Goal: Task Accomplishment & Management: Complete application form

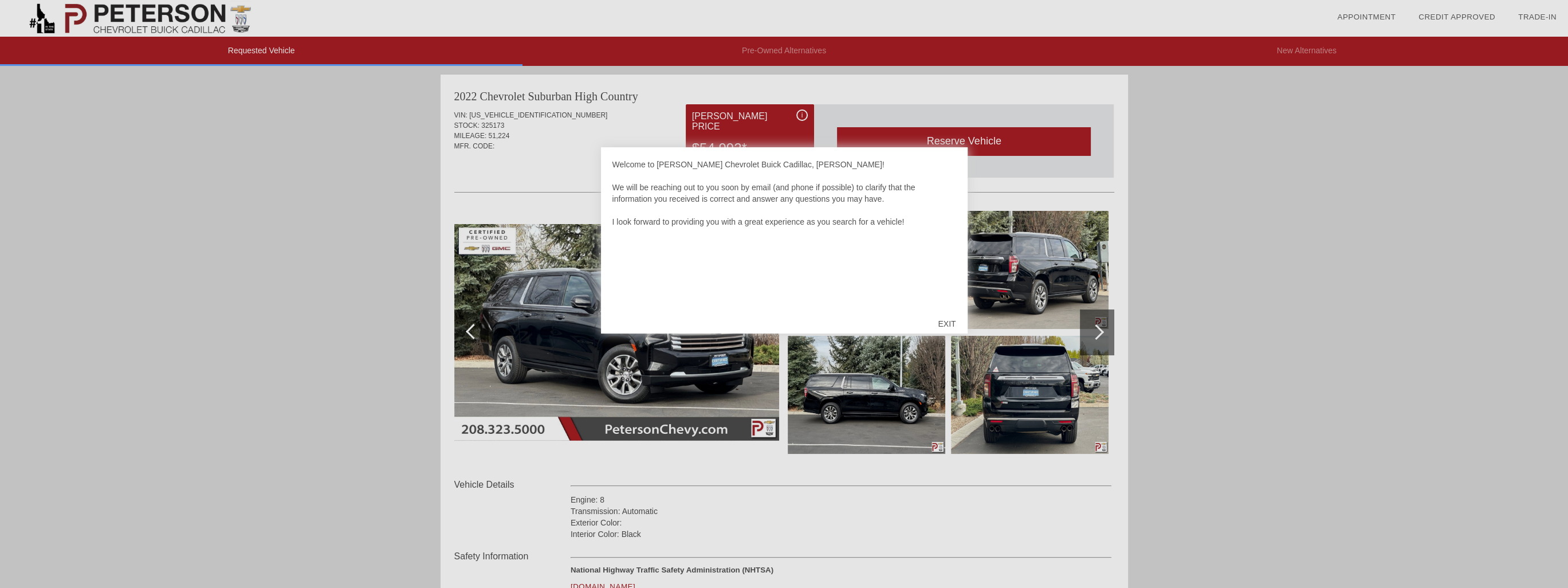
click at [954, 319] on div "EXIT" at bounding box center [947, 323] width 41 height 34
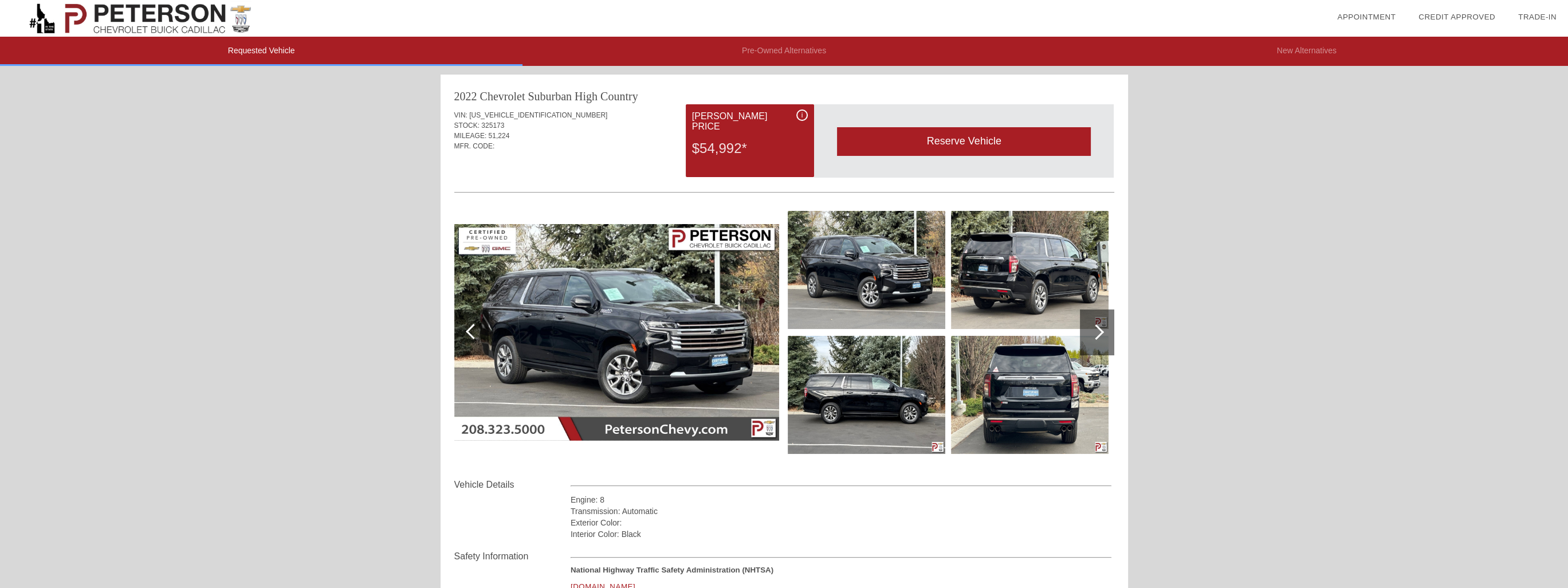
click at [1106, 329] on div at bounding box center [1097, 332] width 34 height 45
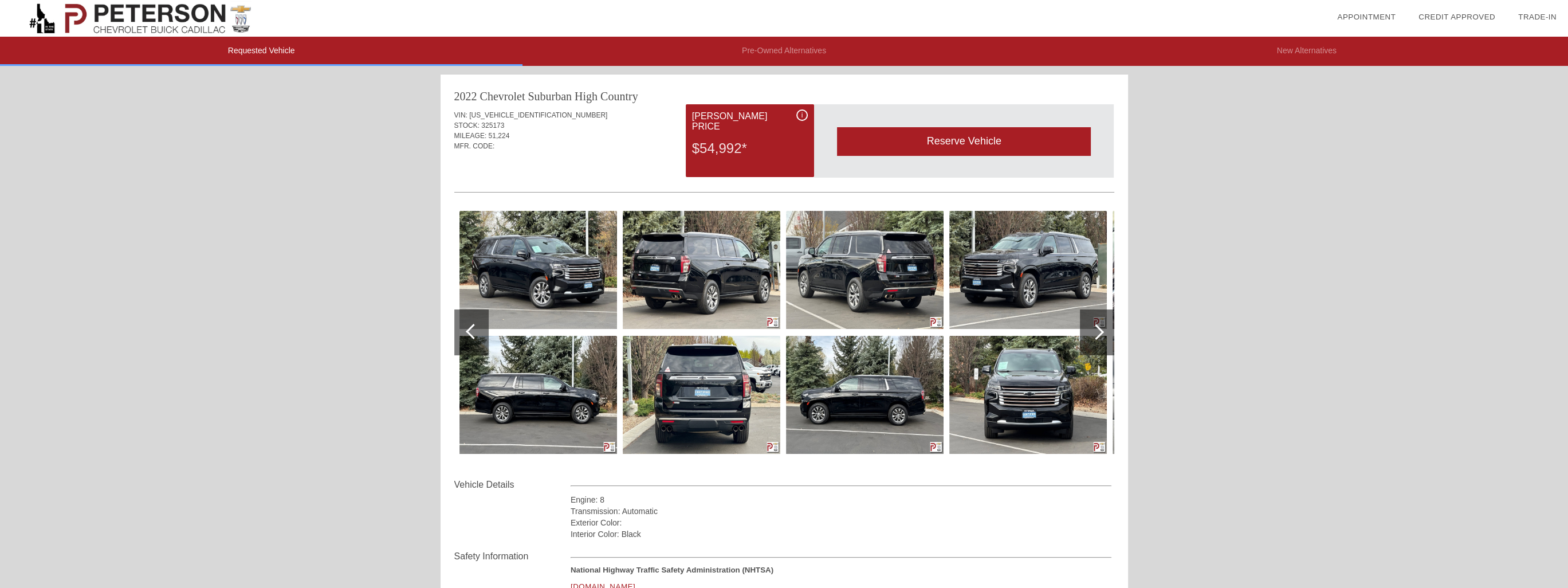
click at [1104, 330] on div at bounding box center [1097, 332] width 34 height 45
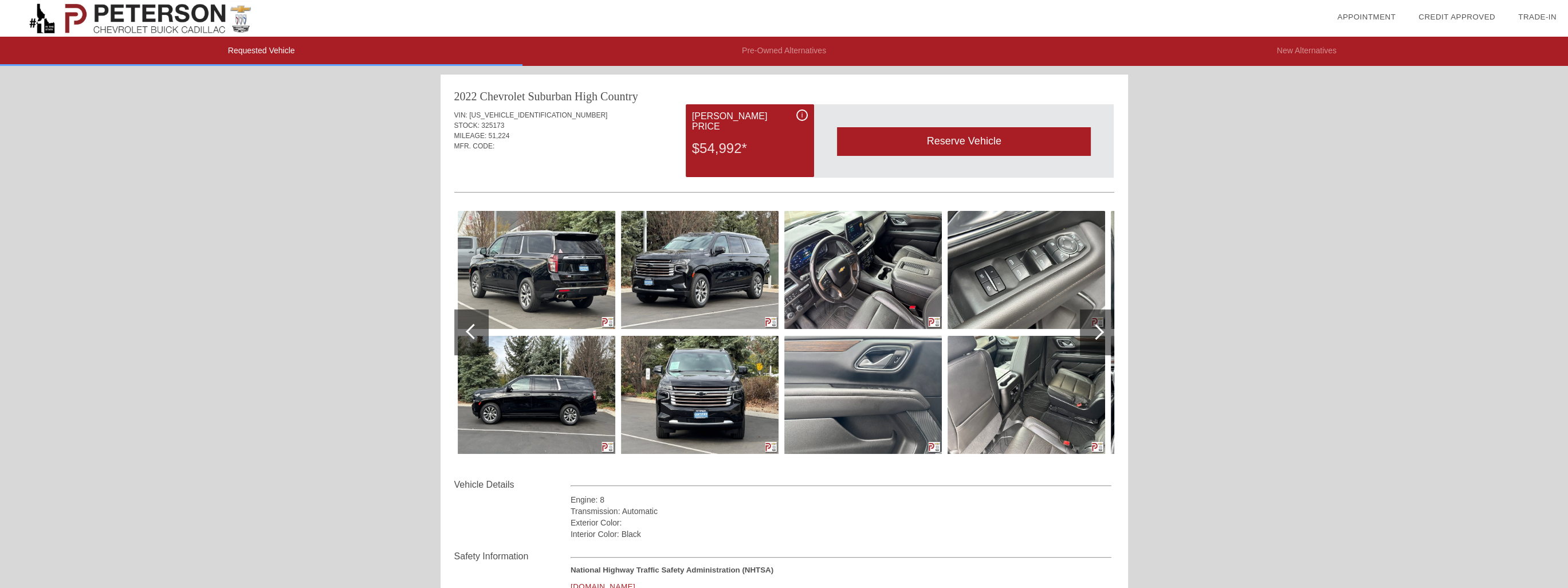
click at [1104, 330] on div at bounding box center [1097, 332] width 34 height 45
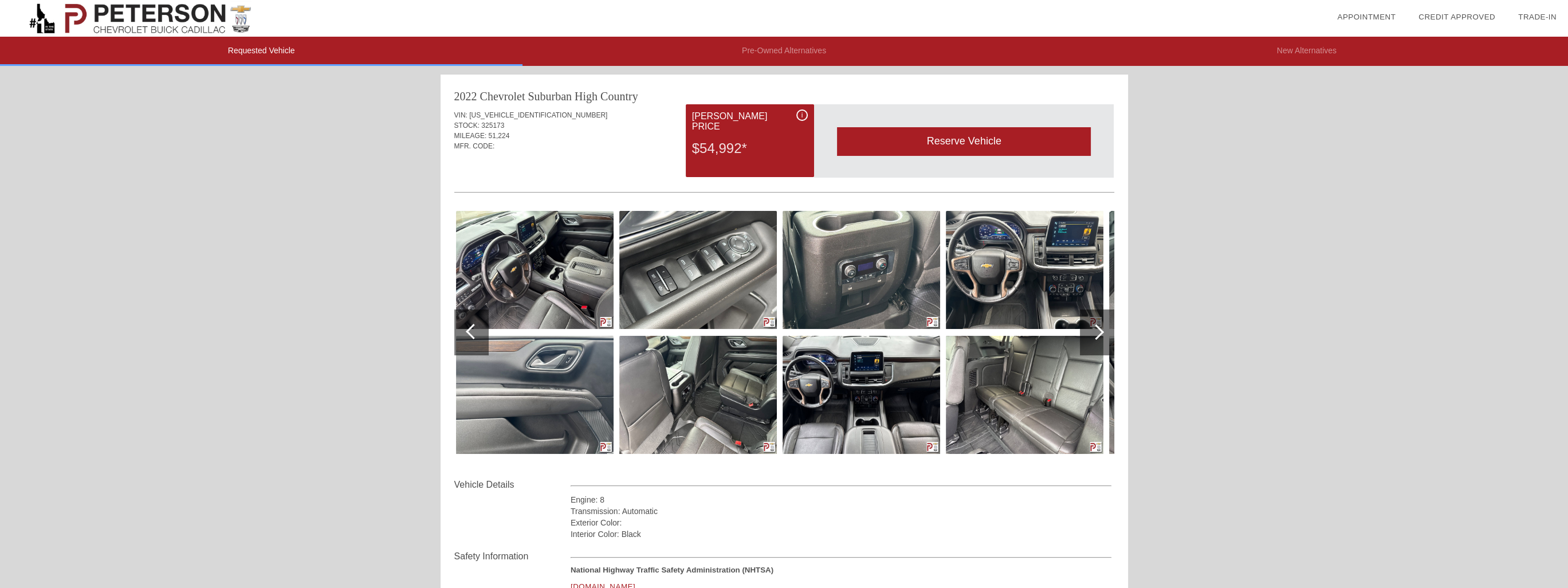
click at [1104, 330] on div at bounding box center [1097, 332] width 34 height 45
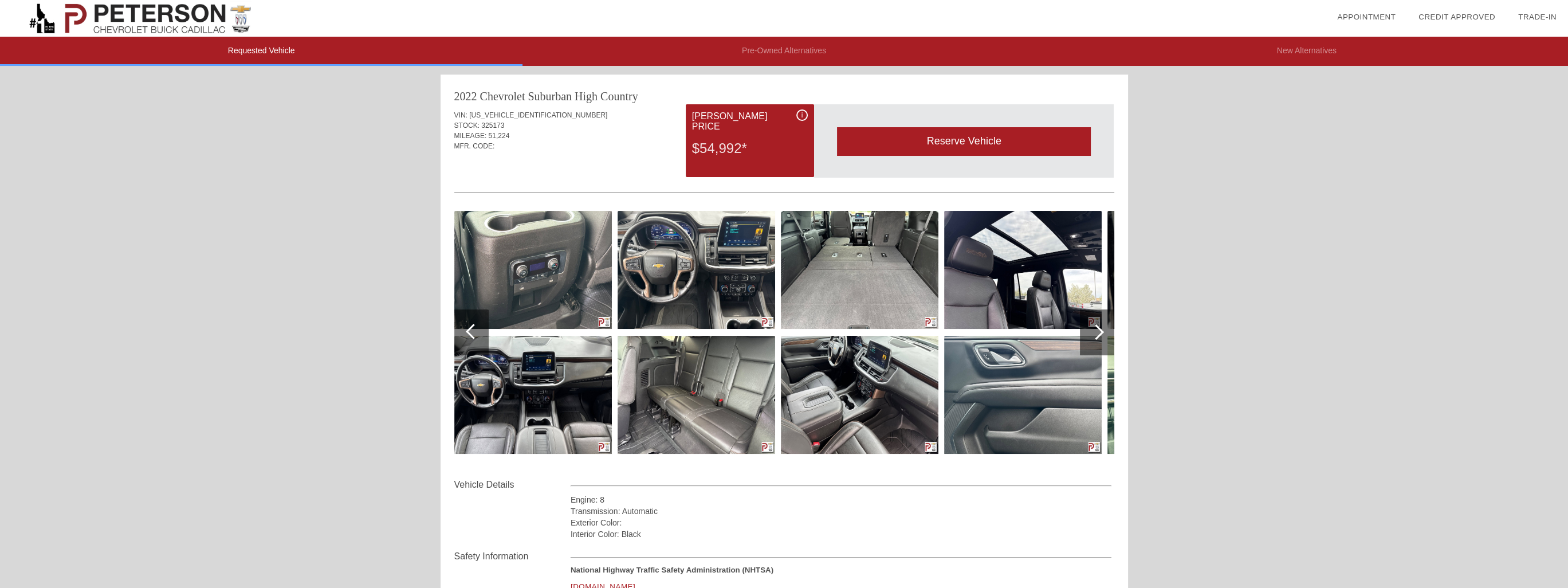
click at [1104, 330] on div at bounding box center [1097, 332] width 34 height 45
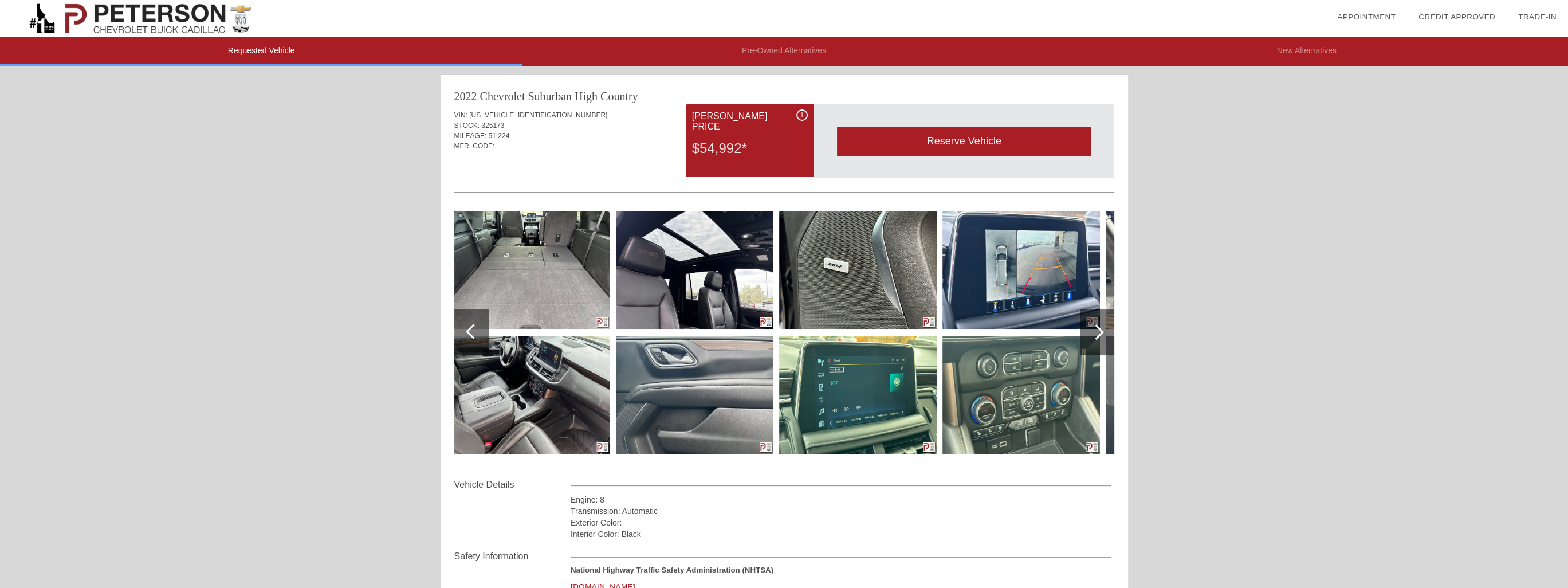
click at [1104, 330] on div at bounding box center [1097, 332] width 34 height 45
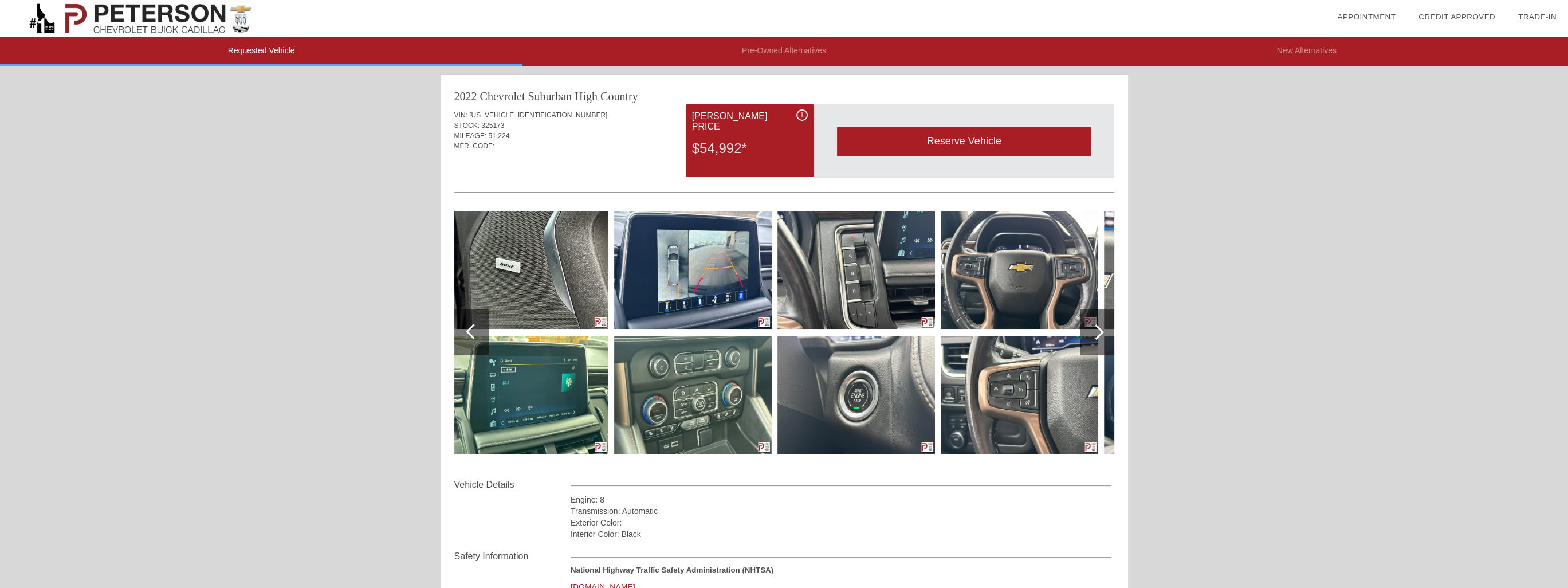
click at [1104, 330] on div at bounding box center [1097, 332] width 34 height 45
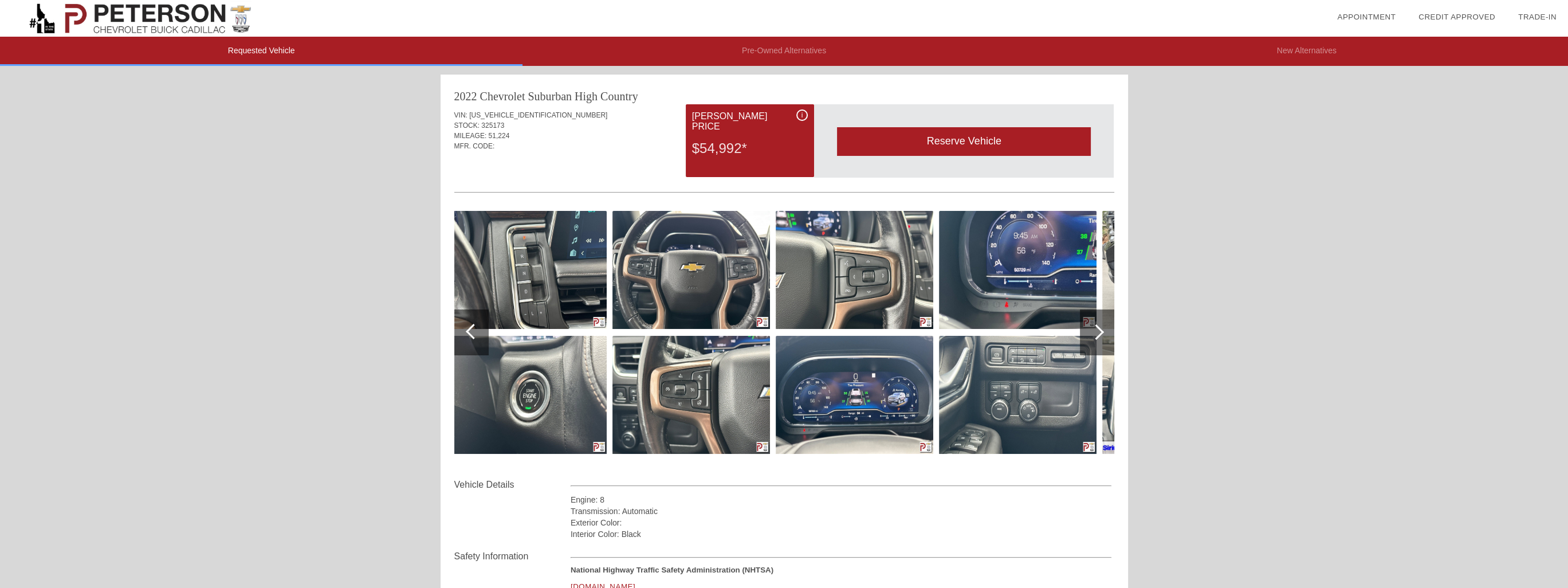
click at [1104, 330] on div at bounding box center [1097, 332] width 34 height 45
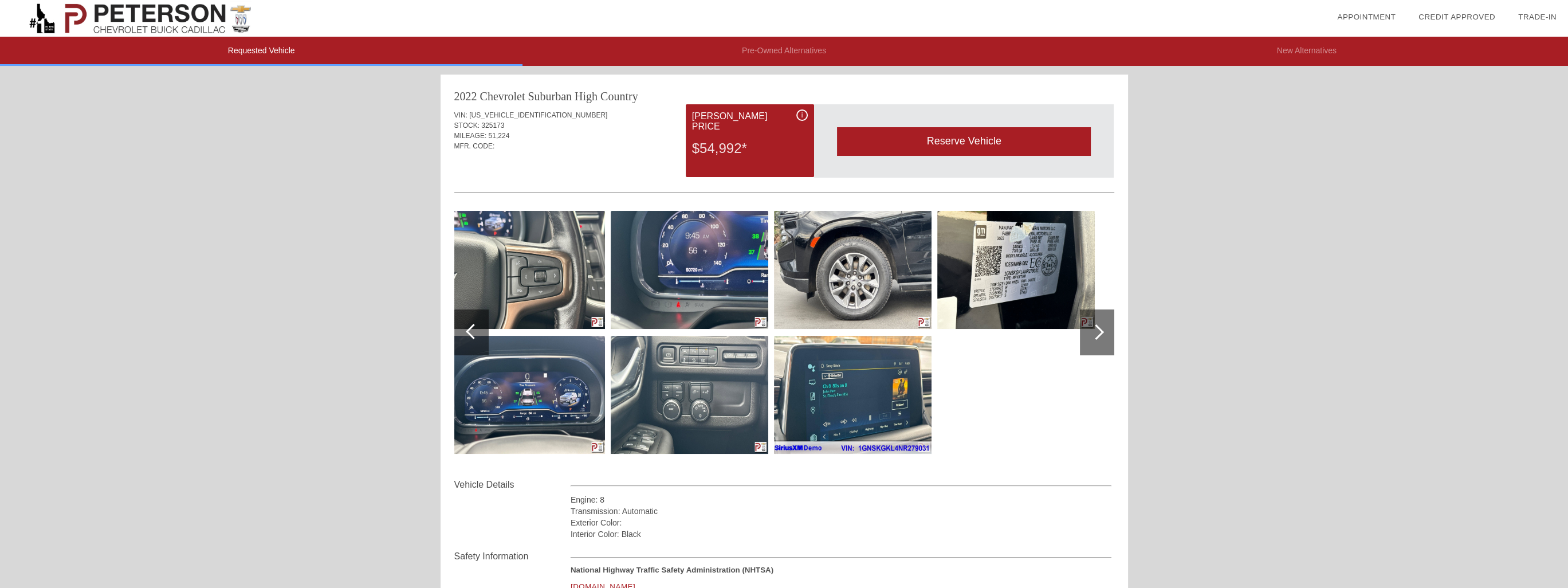
click at [1108, 332] on div at bounding box center [1097, 332] width 34 height 45
